Goal: Task Accomplishment & Management: Manage account settings

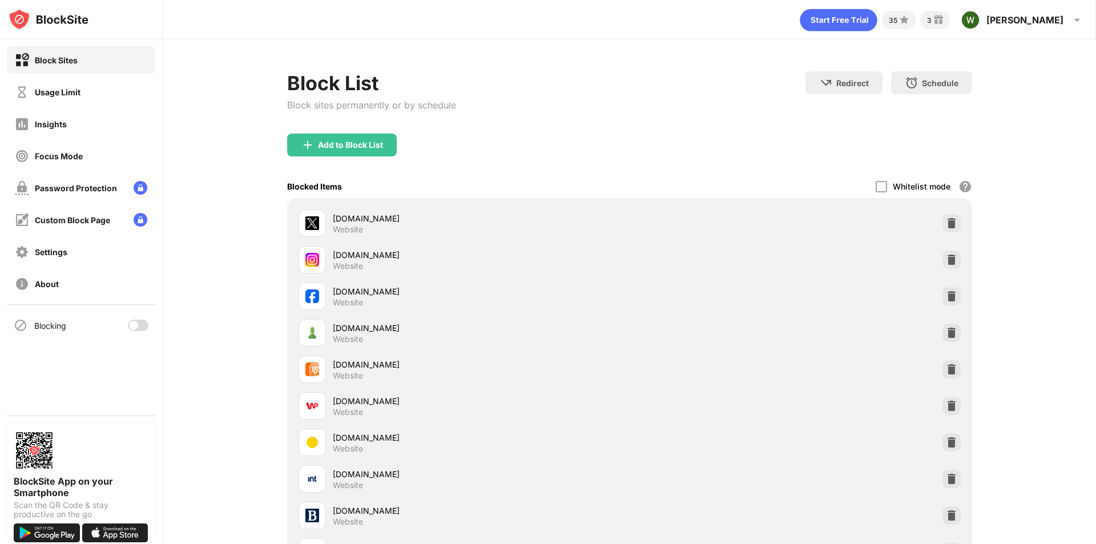
click at [143, 321] on div at bounding box center [138, 325] width 21 height 11
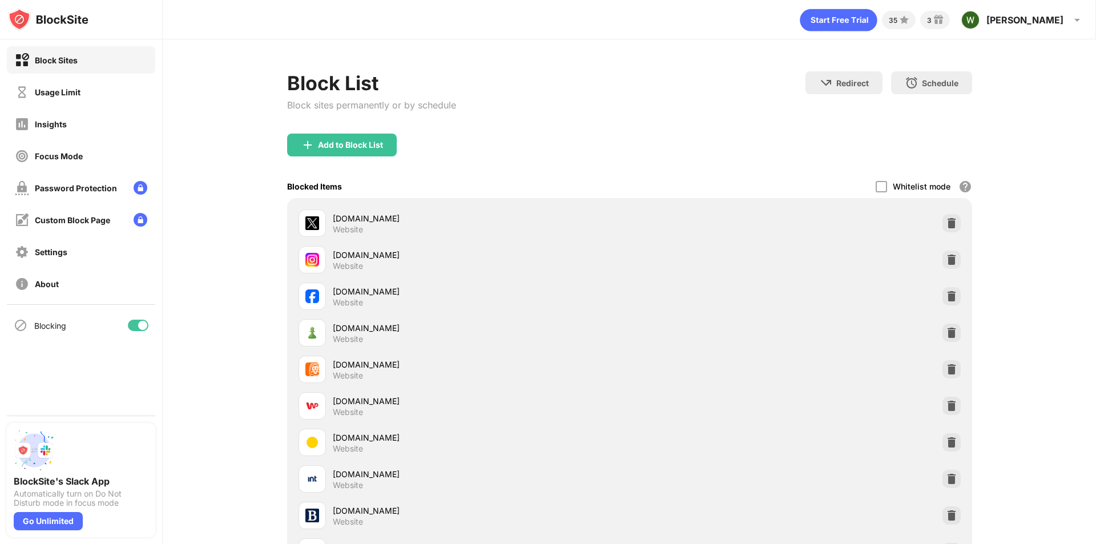
click at [140, 326] on div at bounding box center [142, 325] width 9 height 9
click at [141, 326] on div at bounding box center [138, 325] width 21 height 11
click at [146, 323] on div at bounding box center [142, 325] width 9 height 9
click at [150, 327] on div "Blocking" at bounding box center [81, 325] width 148 height 27
click at [142, 328] on div at bounding box center [138, 325] width 21 height 11
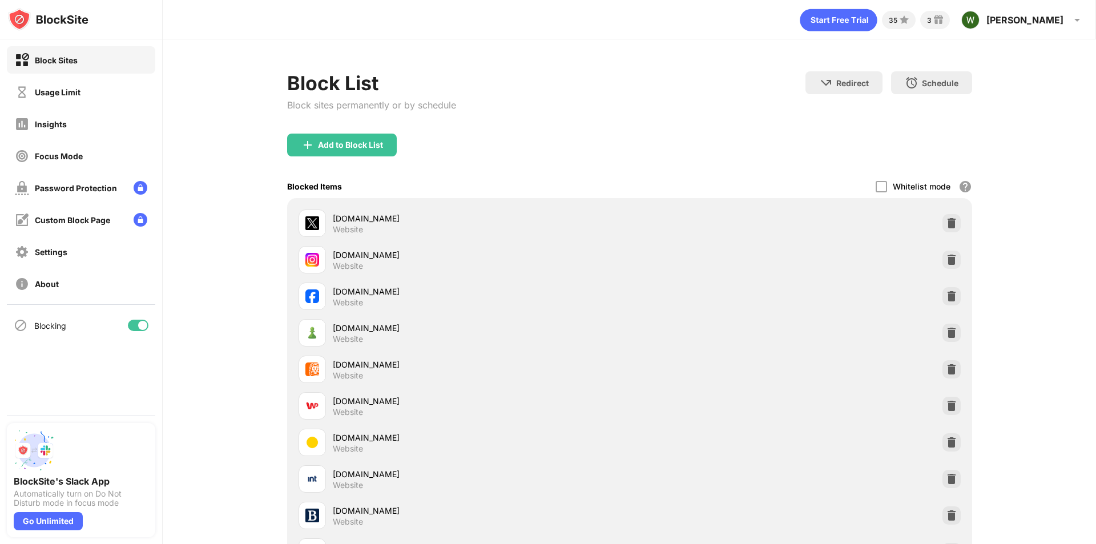
click at [142, 322] on div at bounding box center [142, 325] width 9 height 9
